Goal: Find specific page/section: Find specific page/section

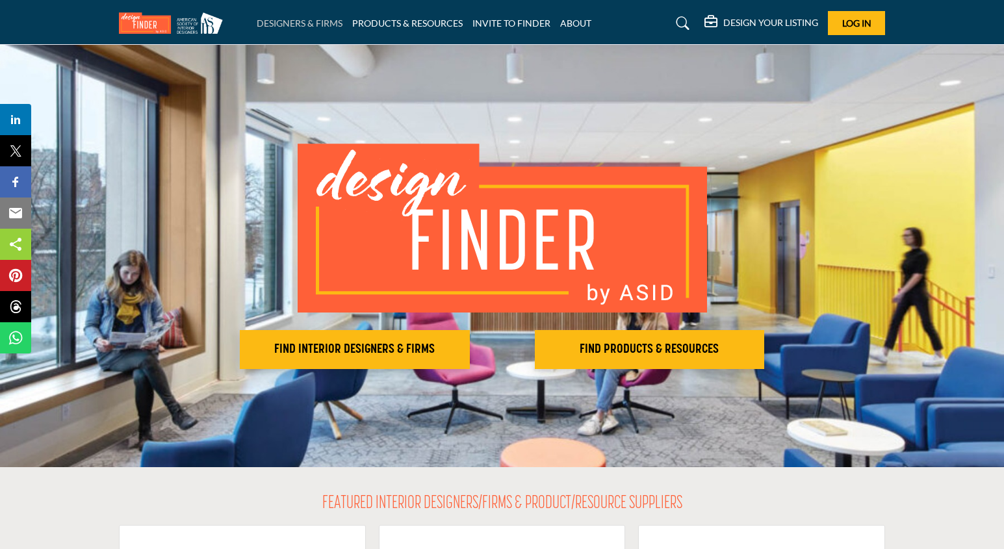
click at [296, 25] on link "DESIGNERS & FIRMS" at bounding box center [300, 23] width 86 height 11
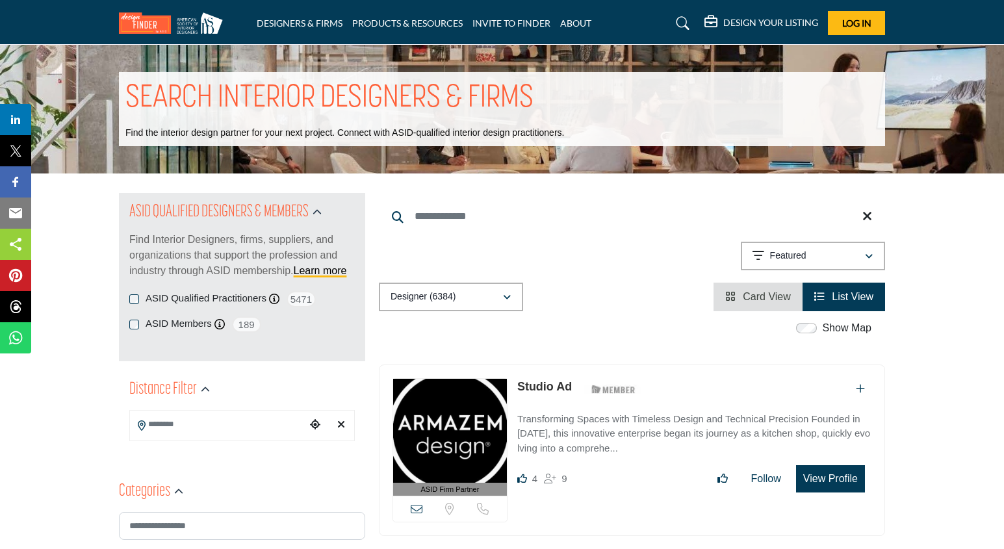
click at [504, 218] on input "Search Keyword" at bounding box center [632, 216] width 506 height 31
type input "****"
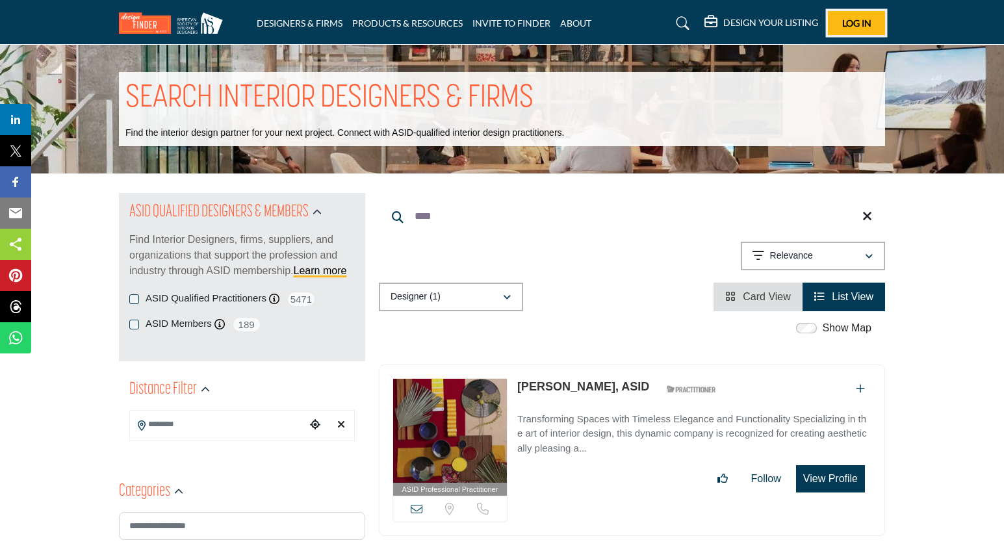
click at [842, 23] on span "Log In" at bounding box center [856, 23] width 29 height 11
